Goal: Information Seeking & Learning: Learn about a topic

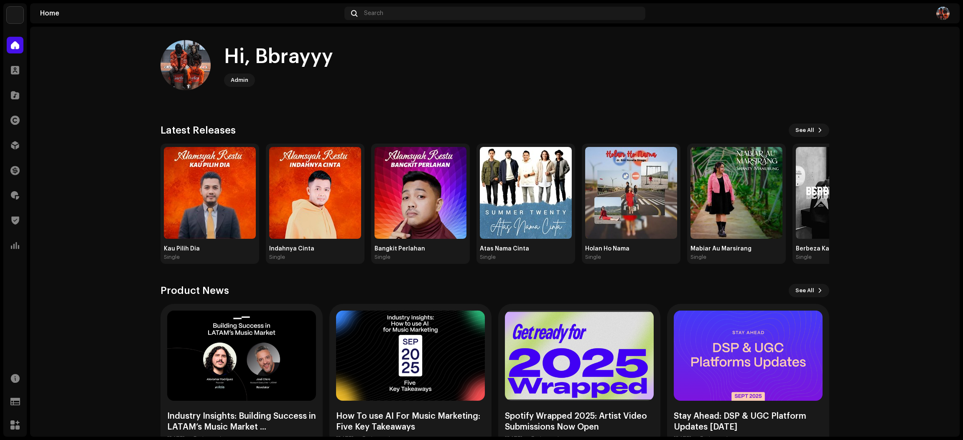
click at [10, 154] on div "Distribution" at bounding box center [14, 145] width 23 height 23
click at [10, 150] on div at bounding box center [15, 145] width 17 height 17
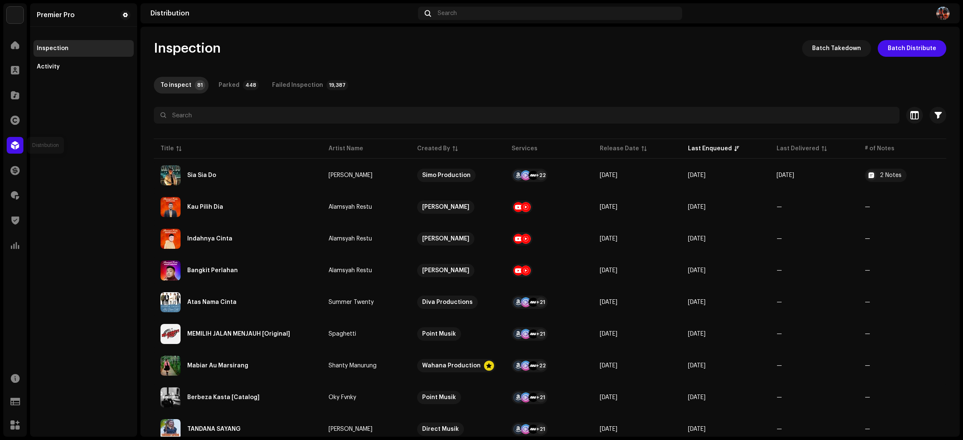
click at [7, 147] on div at bounding box center [15, 145] width 17 height 17
click at [3, 102] on div "Catalog" at bounding box center [14, 95] width 23 height 23
click at [13, 100] on div at bounding box center [15, 95] width 17 height 17
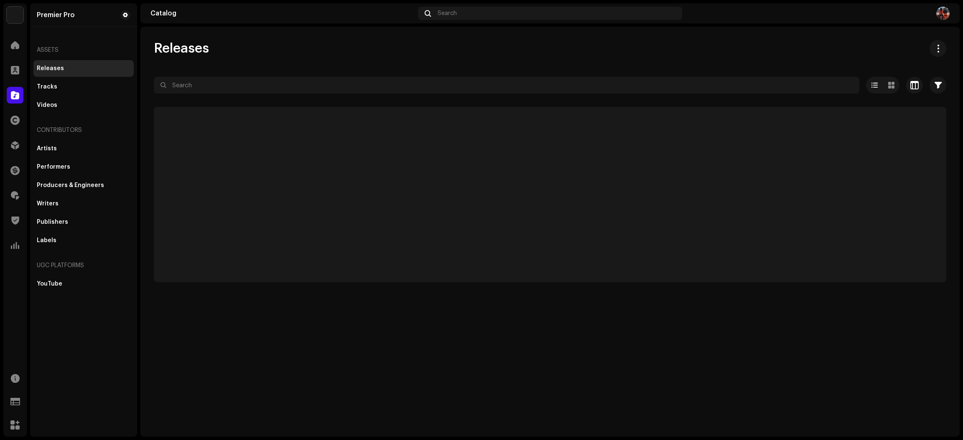
click at [213, 97] on div at bounding box center [550, 100] width 792 height 13
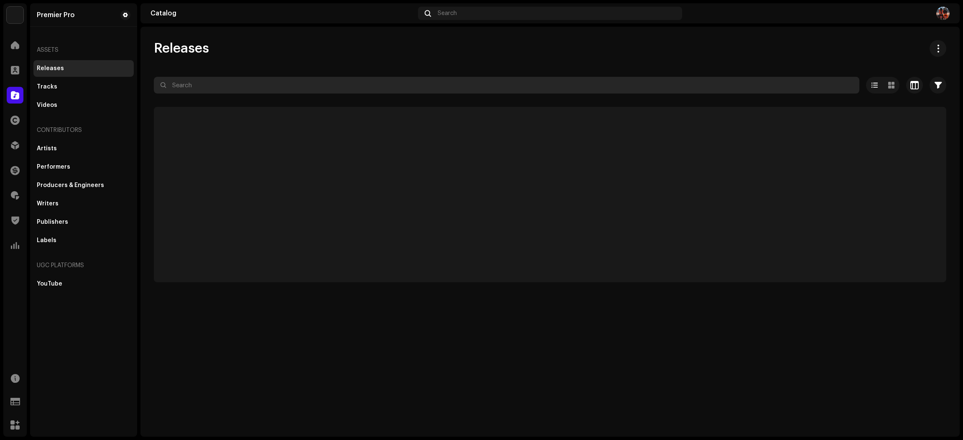
click at [216, 87] on input "text" at bounding box center [506, 85] width 705 height 17
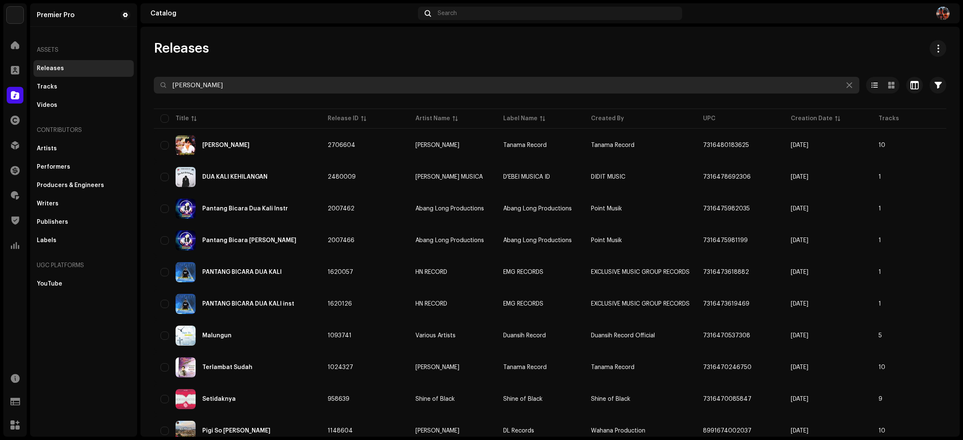
paste input "QZWDW2444104"
type input "QZWDW2444104"
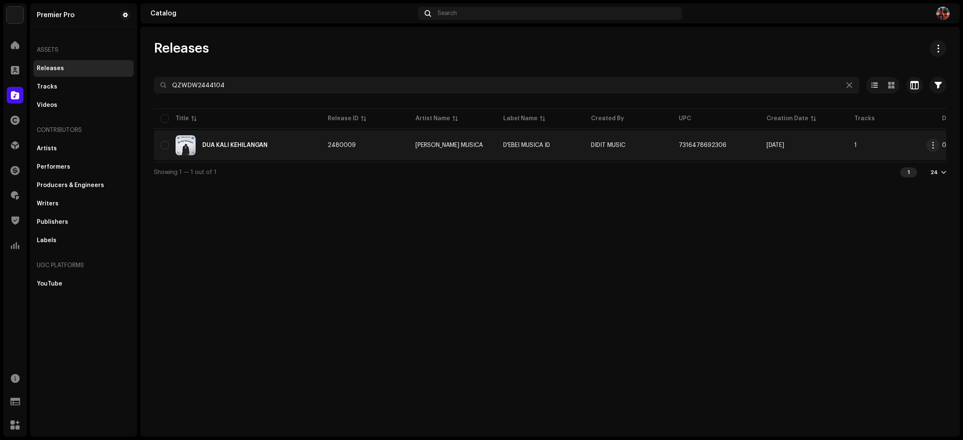
click at [360, 147] on td "2480009" at bounding box center [365, 145] width 88 height 30
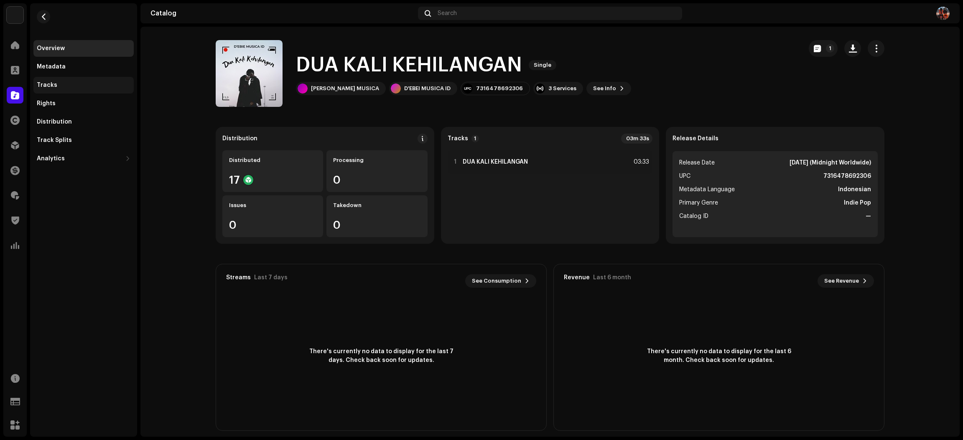
click at [76, 86] on div "Tracks" at bounding box center [84, 85] width 94 height 7
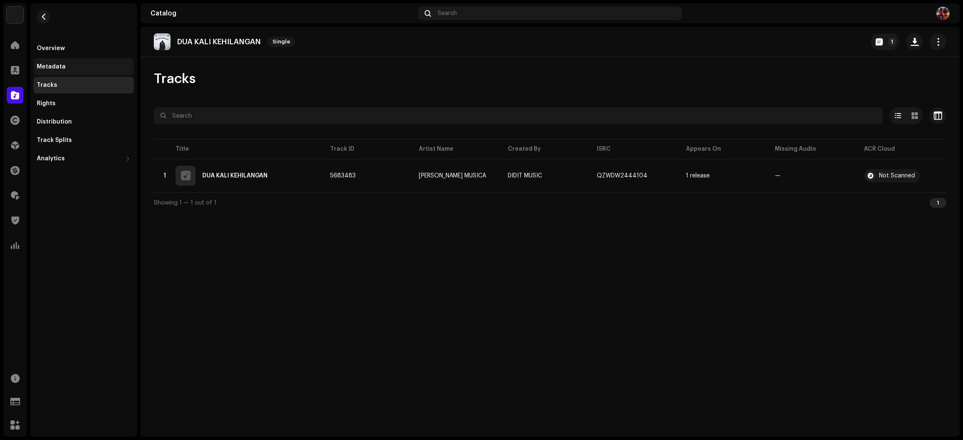
click at [74, 69] on div "Metadata" at bounding box center [84, 66] width 94 height 7
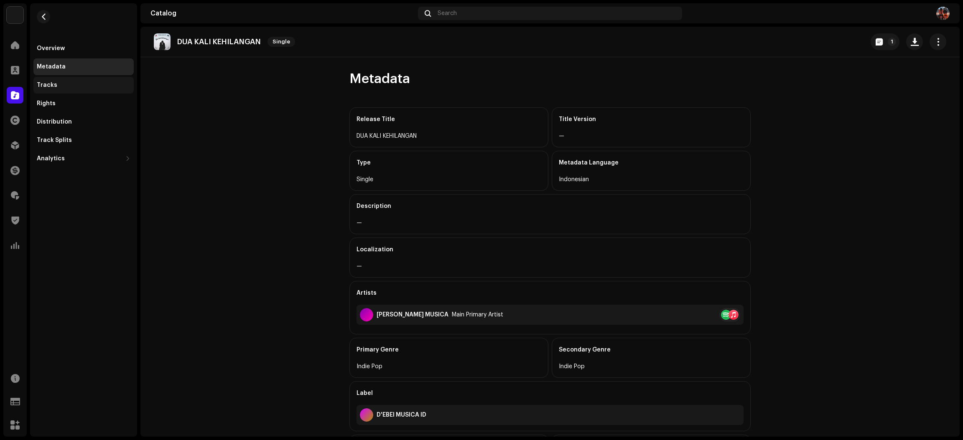
click at [82, 85] on div "Tracks" at bounding box center [84, 85] width 94 height 7
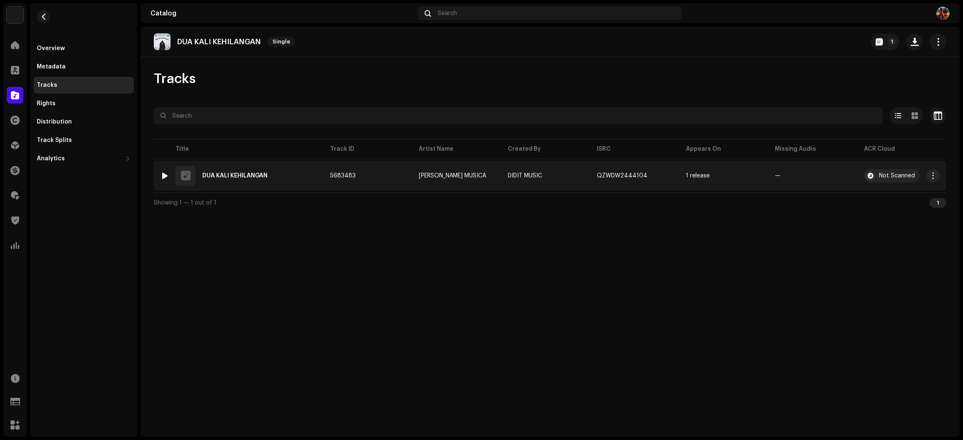
click at [165, 175] on div at bounding box center [165, 176] width 6 height 7
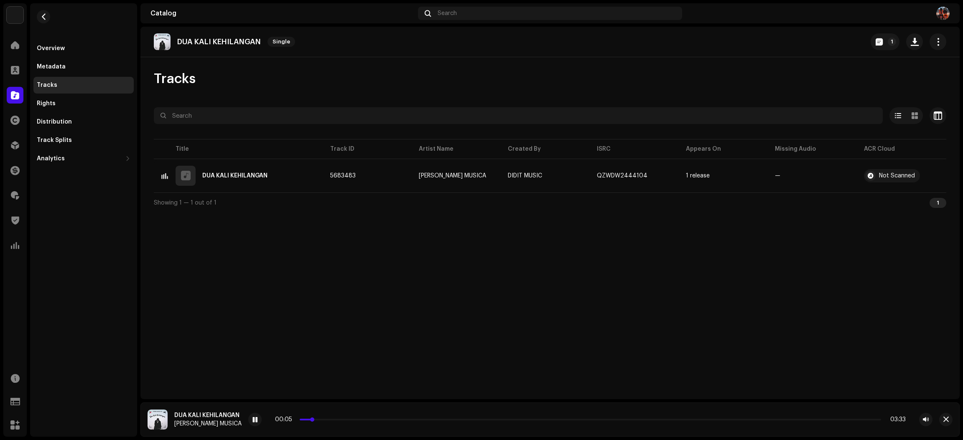
click at [322, 420] on p-slider at bounding box center [590, 420] width 581 height 2
click at [326, 418] on div "00:09 03:33" at bounding box center [590, 419] width 630 height 7
click at [337, 419] on p-slider at bounding box center [590, 420] width 581 height 2
click at [350, 419] on p-slider at bounding box center [590, 420] width 581 height 2
click at [941, 422] on button "button" at bounding box center [945, 419] width 13 height 13
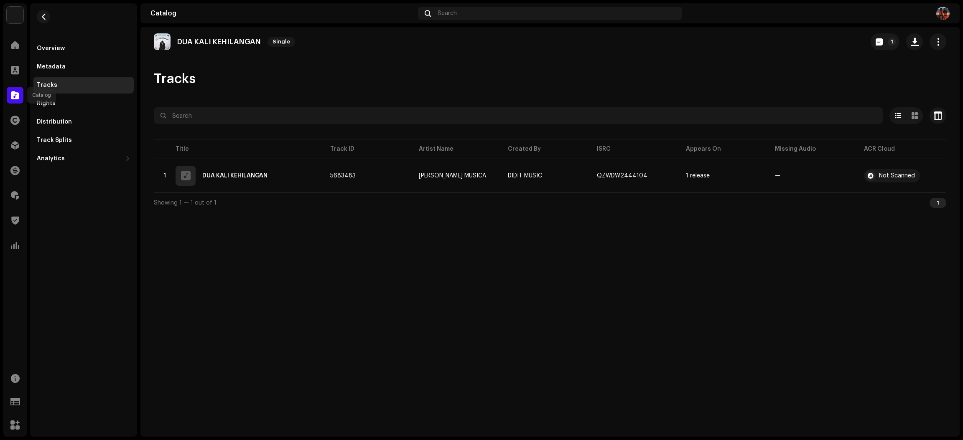
click at [18, 94] on span at bounding box center [15, 95] width 8 height 7
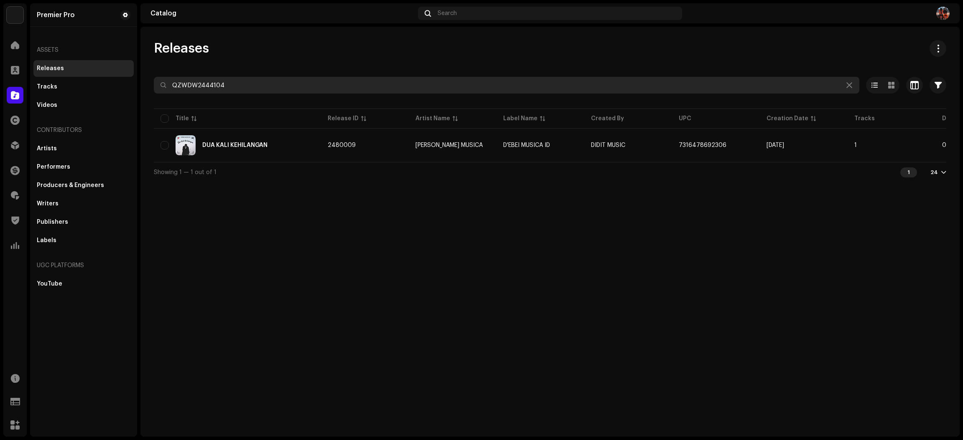
click at [290, 84] on input "QZWDW2444104" at bounding box center [506, 85] width 705 height 17
paste input "Z662300798"
type input "QZZ662300798"
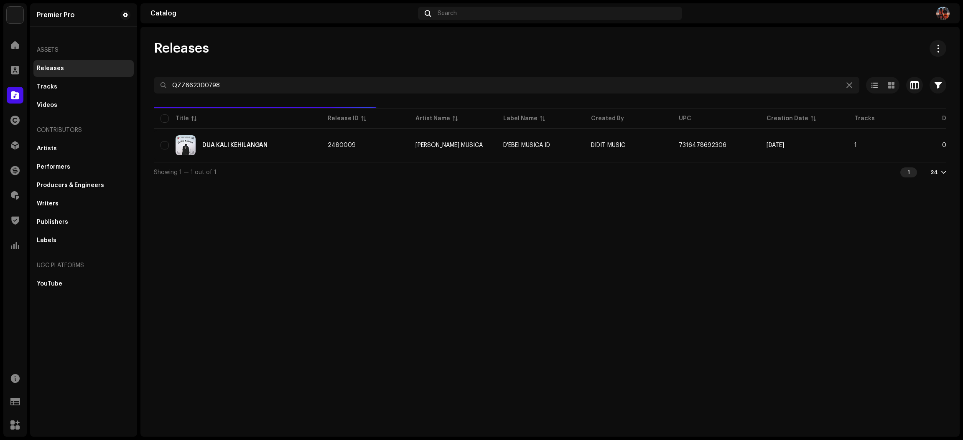
click at [305, 47] on div "Releases" at bounding box center [550, 48] width 792 height 17
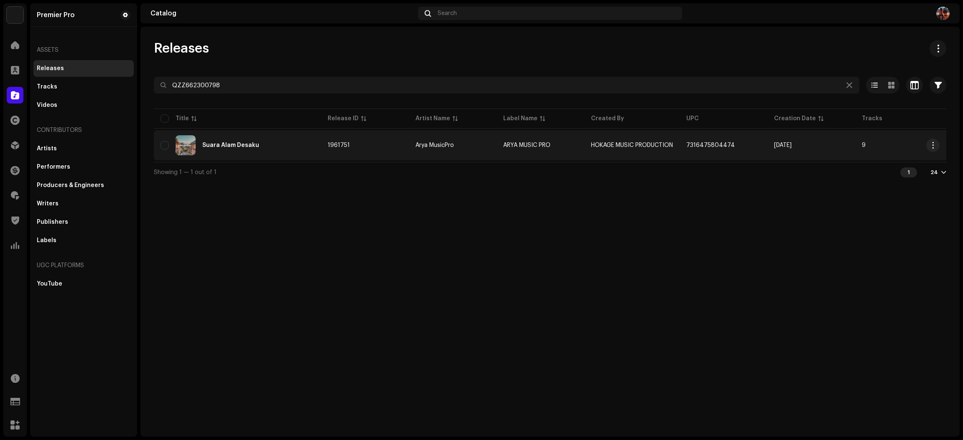
click at [269, 141] on div "Suara Alam Desaku" at bounding box center [237, 145] width 154 height 20
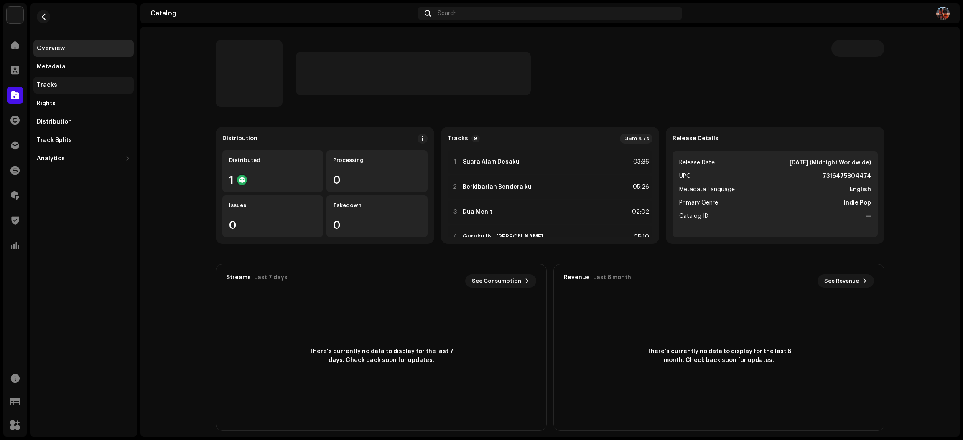
click at [58, 82] on div "Tracks" at bounding box center [84, 85] width 94 height 7
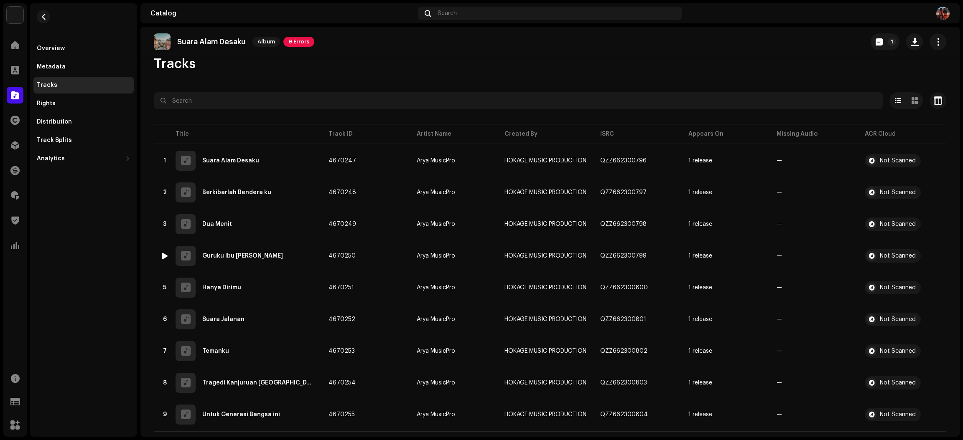
scroll to position [30, 0]
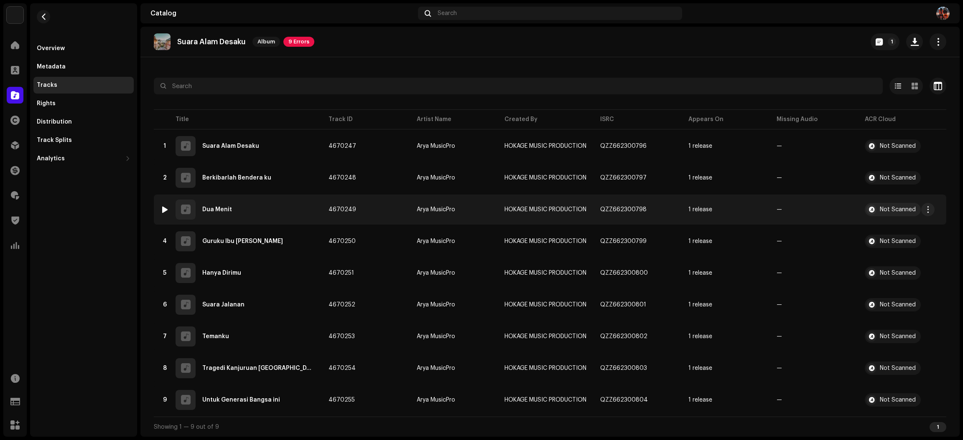
click at [164, 207] on div at bounding box center [165, 209] width 6 height 7
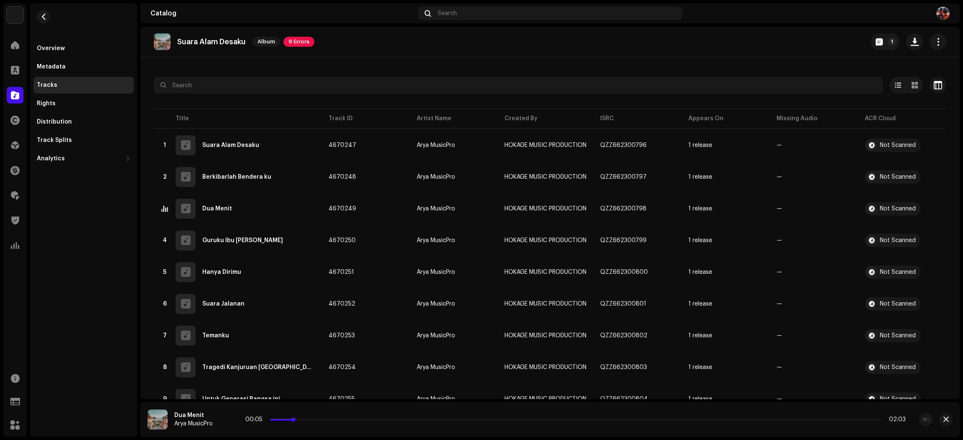
click at [297, 419] on p-slider at bounding box center [575, 420] width 611 height 2
click at [314, 420] on p-slider at bounding box center [576, 420] width 610 height 2
click at [330, 419] on p-slider at bounding box center [576, 420] width 610 height 2
click at [394, 418] on div "00:14 02:03" at bounding box center [575, 419] width 659 height 7
click at [396, 420] on p-slider at bounding box center [576, 420] width 610 height 2
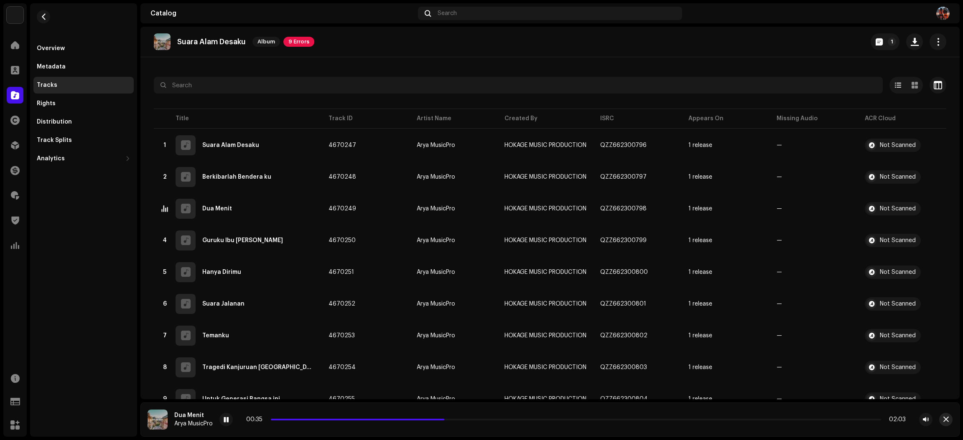
click at [948, 420] on button "button" at bounding box center [945, 419] width 13 height 13
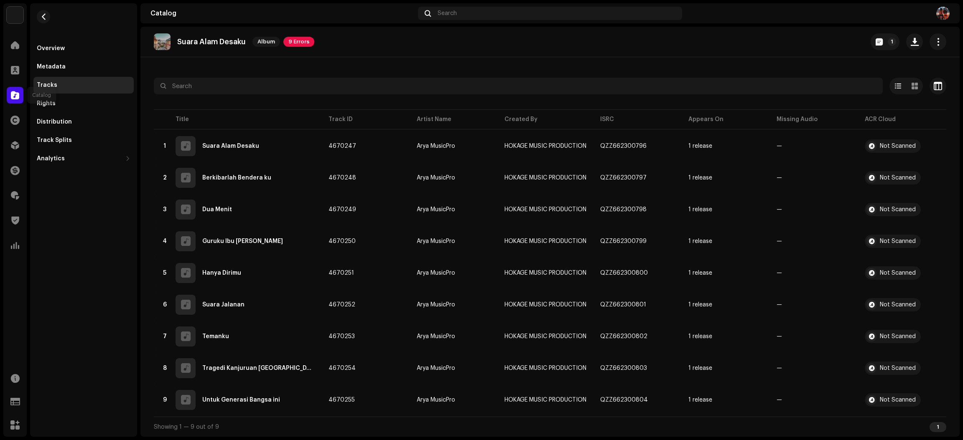
click at [15, 99] on div at bounding box center [15, 95] width 17 height 17
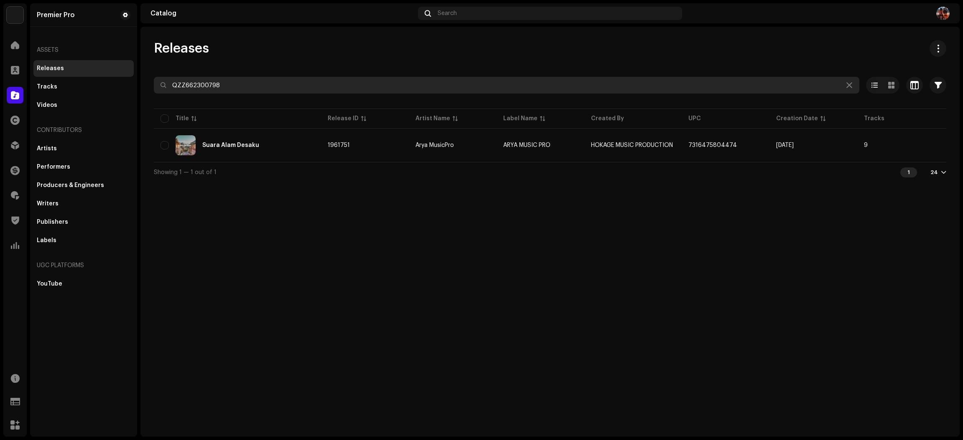
click at [255, 87] on input "QZZ662300798" at bounding box center [506, 85] width 705 height 17
paste input "WDW2566857"
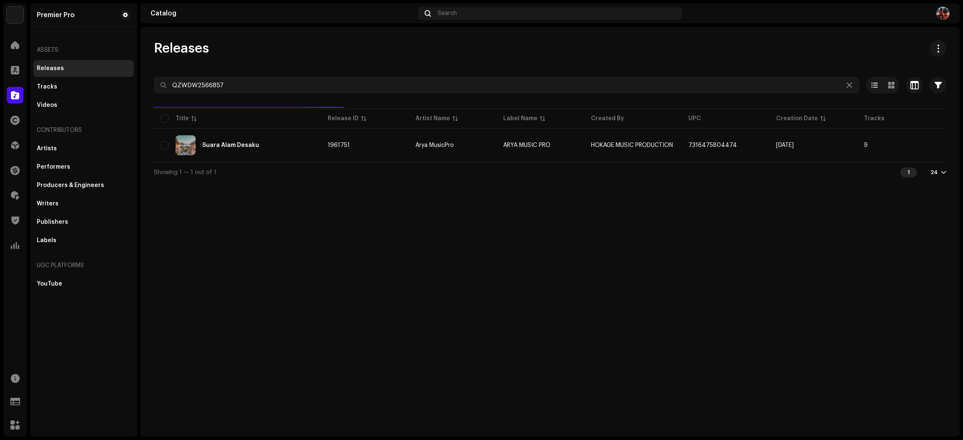
click at [260, 49] on div "Releases" at bounding box center [550, 48] width 792 height 17
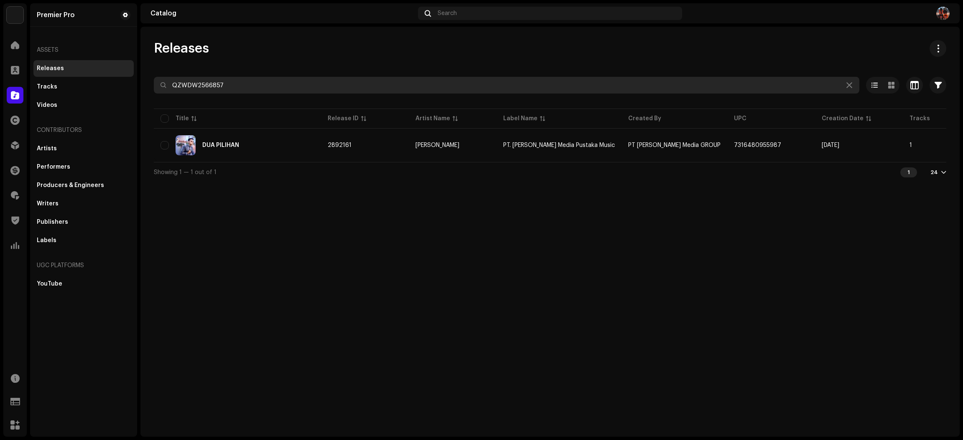
click at [247, 84] on input "QZWDW2566857" at bounding box center [506, 85] width 705 height 17
paste input "Z662302574"
type input "QZZ662302574"
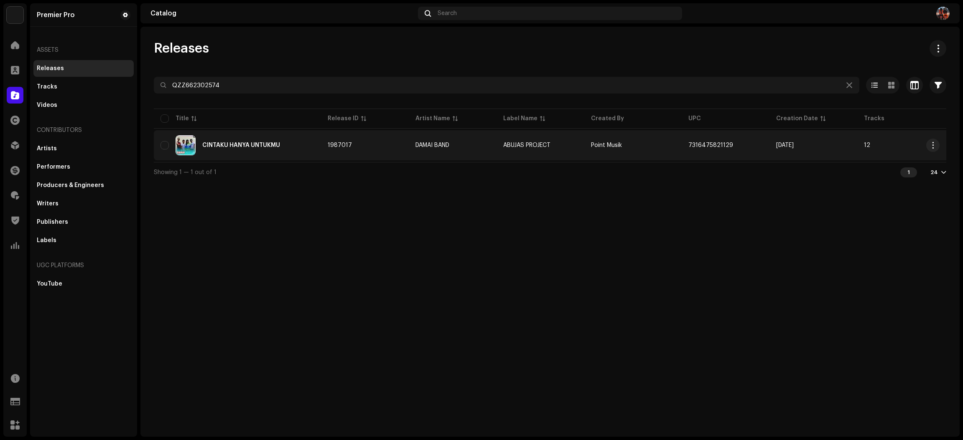
click at [297, 151] on div "CINTAKU HANYA UNTUKMU" at bounding box center [237, 145] width 154 height 20
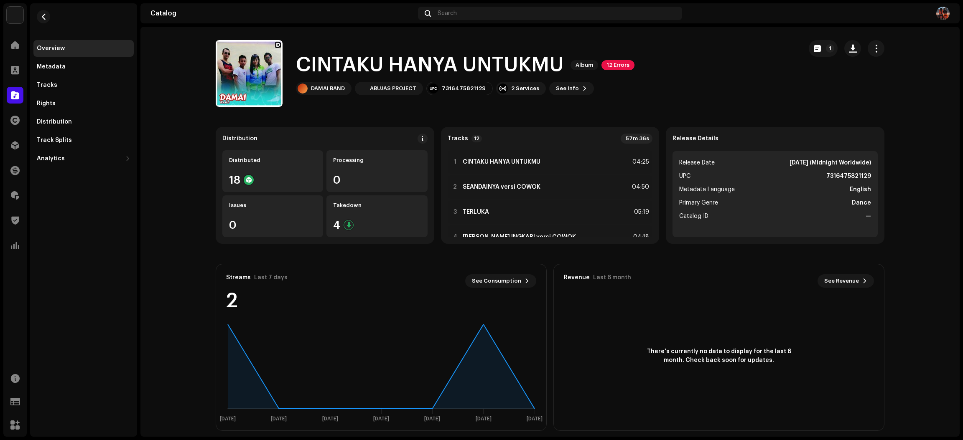
click at [32, 87] on div "Overview Metadata Tracks Rights Distribution Track Splits Analytics Consumption…" at bounding box center [83, 85] width 107 height 164
click at [47, 84] on div "Tracks" at bounding box center [47, 85] width 20 height 7
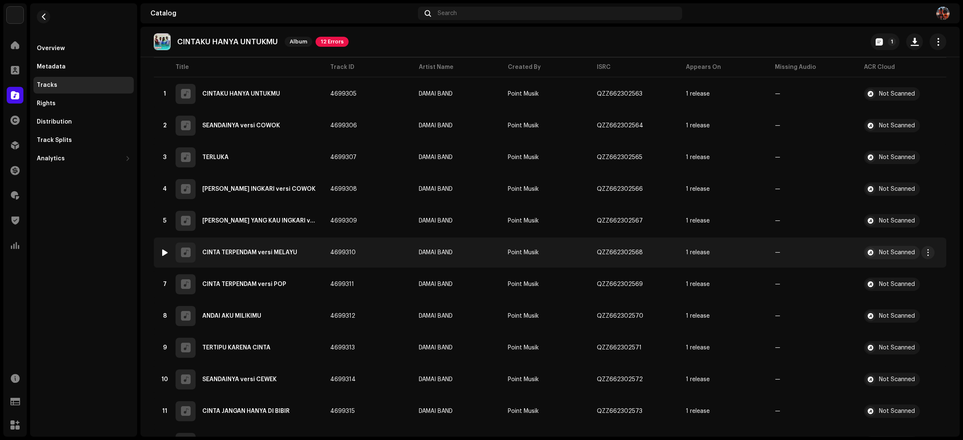
scroll to position [123, 0]
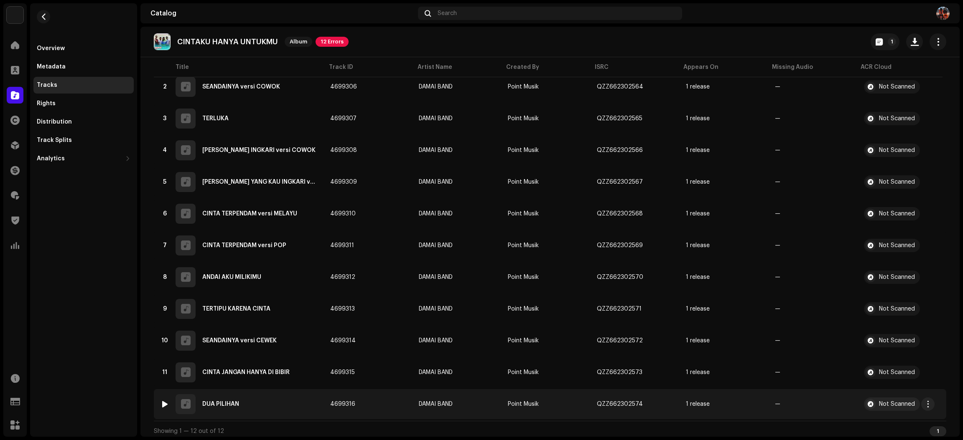
click at [163, 402] on div at bounding box center [165, 404] width 6 height 7
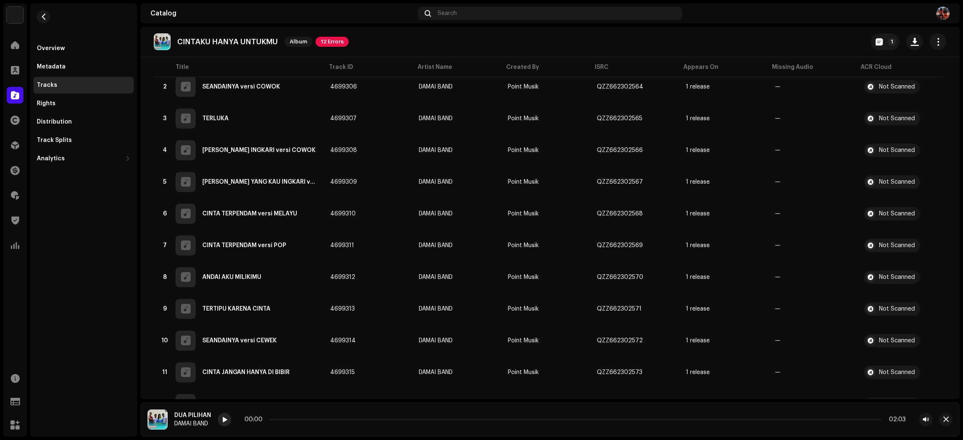
click at [221, 422] on div at bounding box center [224, 419] width 13 height 13
click at [223, 422] on icon at bounding box center [224, 420] width 18 height 18
click at [223, 422] on span at bounding box center [224, 420] width 5 height 7
click at [302, 420] on p-slider at bounding box center [575, 420] width 612 height 2
click at [947, 424] on button "button" at bounding box center [945, 419] width 13 height 13
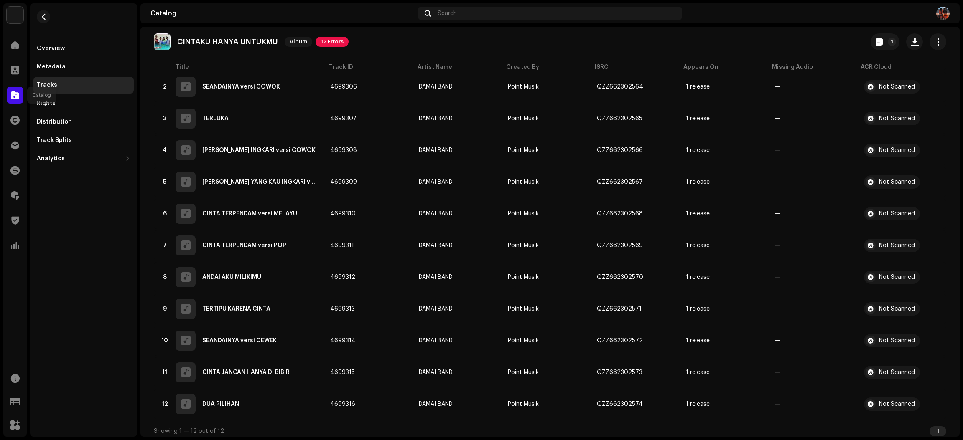
click at [13, 96] on span at bounding box center [15, 95] width 8 height 7
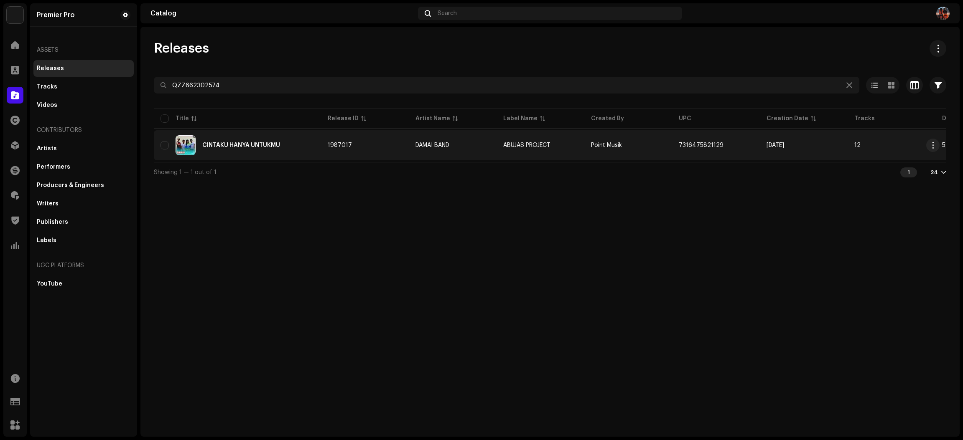
click at [298, 145] on div "CINTAKU HANYA UNTUKMU" at bounding box center [237, 145] width 154 height 20
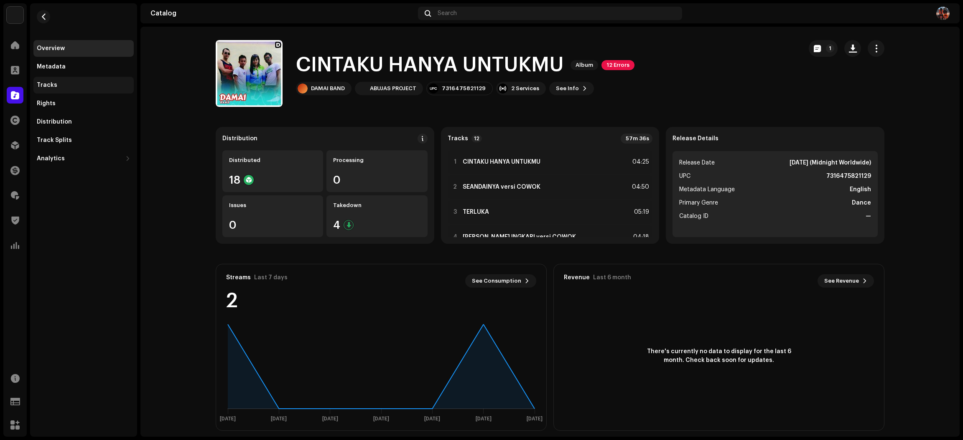
click at [58, 85] on div "Tracks" at bounding box center [84, 85] width 94 height 7
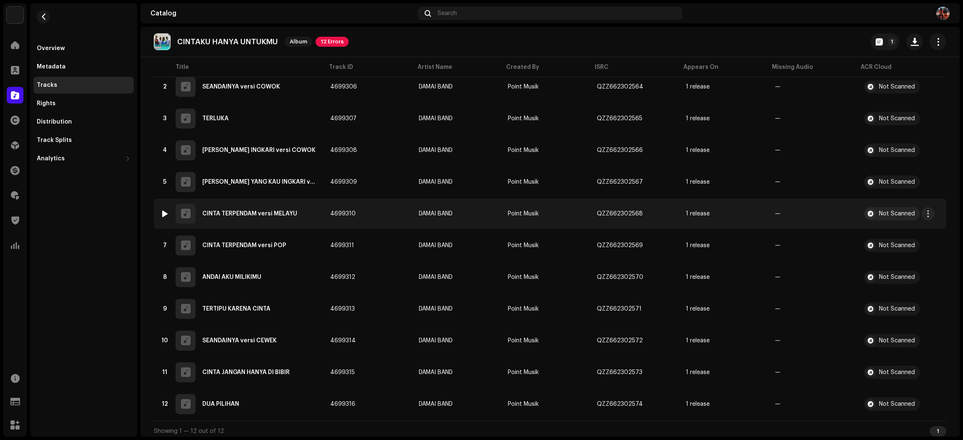
scroll to position [124, 0]
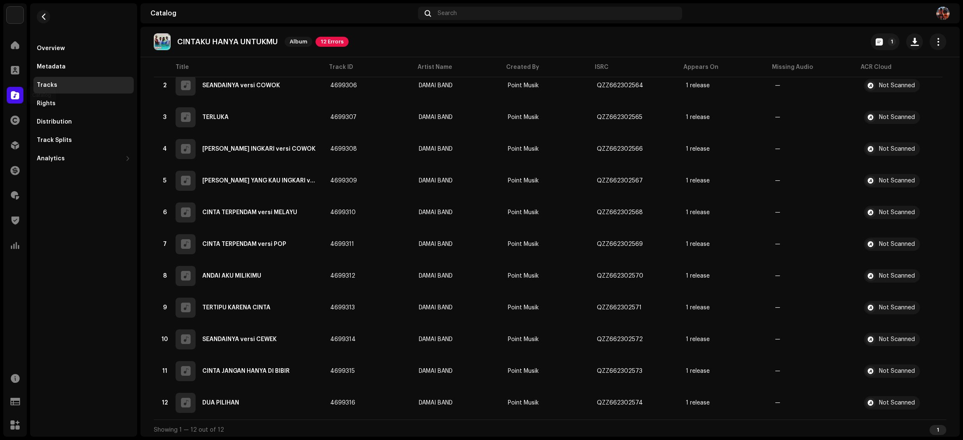
click at [14, 94] on span at bounding box center [15, 95] width 8 height 7
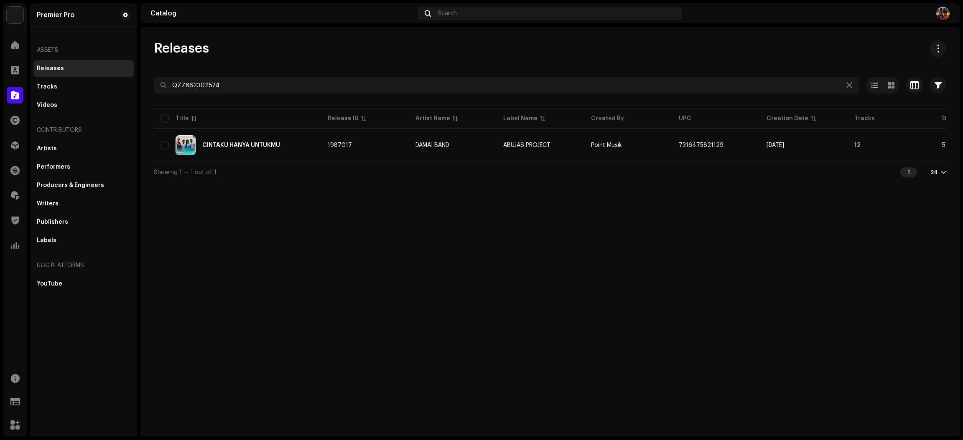
click at [201, 70] on div "Releases QZZ662302574 Selected 0 Options Filters Distribution status Never Dist…" at bounding box center [549, 111] width 819 height 142
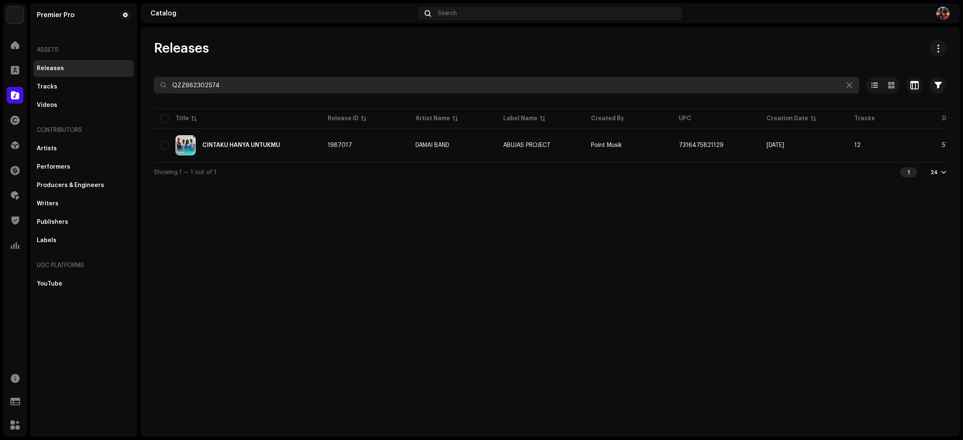
click at [205, 82] on input "QZZ662302574" at bounding box center [506, 85] width 705 height 17
paste input "YFZ2310976"
type input "QZYFZ2310976"
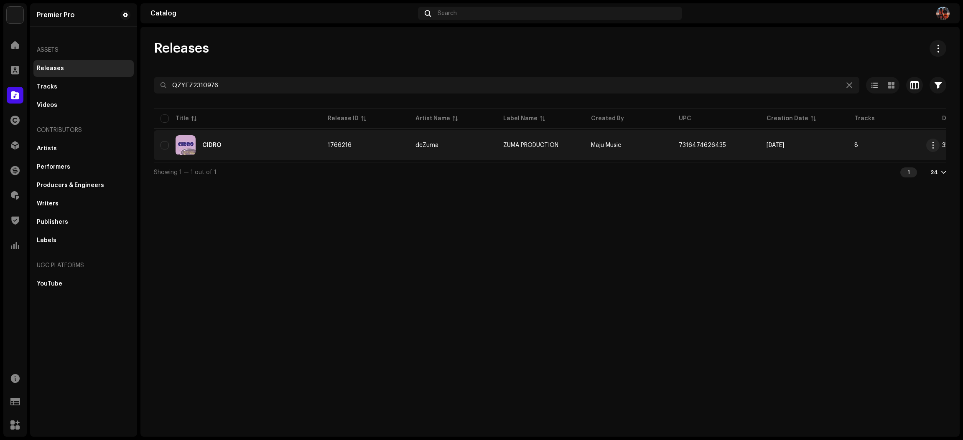
click at [254, 145] on div "CIDRO" at bounding box center [237, 145] width 154 height 20
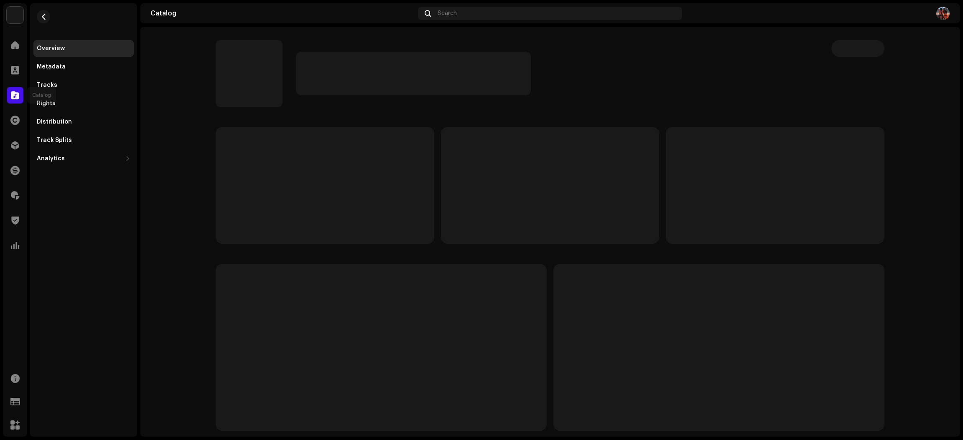
click at [20, 95] on div at bounding box center [15, 95] width 17 height 17
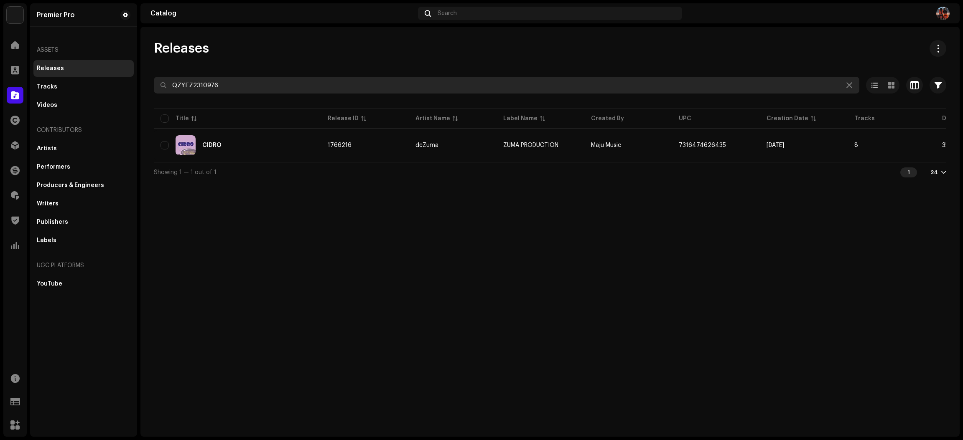
click at [257, 84] on input "QZYFZ2310976" at bounding box center [506, 85] width 705 height 17
paste input "91584"
click at [304, 81] on input "QZYFZ2391584" at bounding box center [506, 85] width 705 height 17
paste input "Tidak Aman"
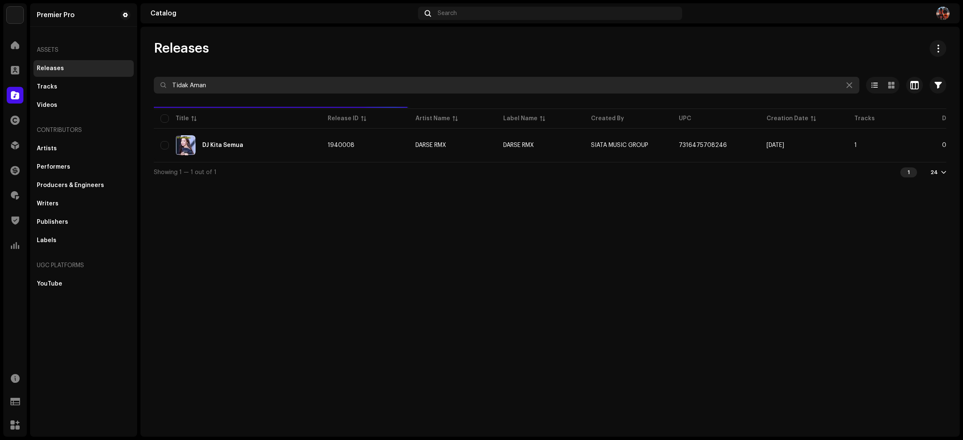
type input "Tidak Aman"
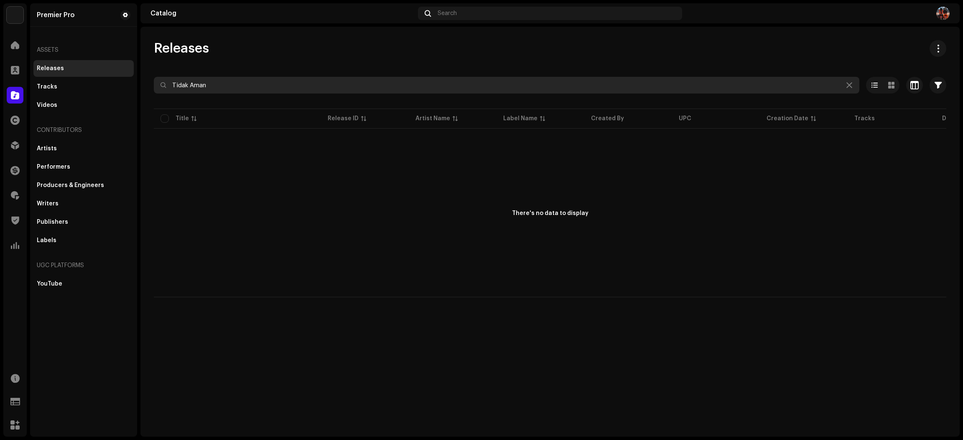
click at [259, 86] on input "Tidak Aman" at bounding box center [506, 85] width 705 height 17
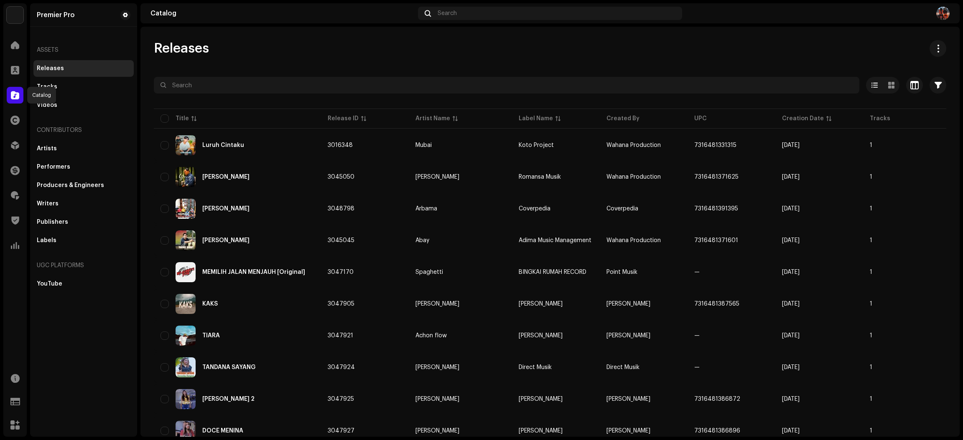
click at [13, 92] on span at bounding box center [15, 95] width 8 height 7
